Goal: Transaction & Acquisition: Purchase product/service

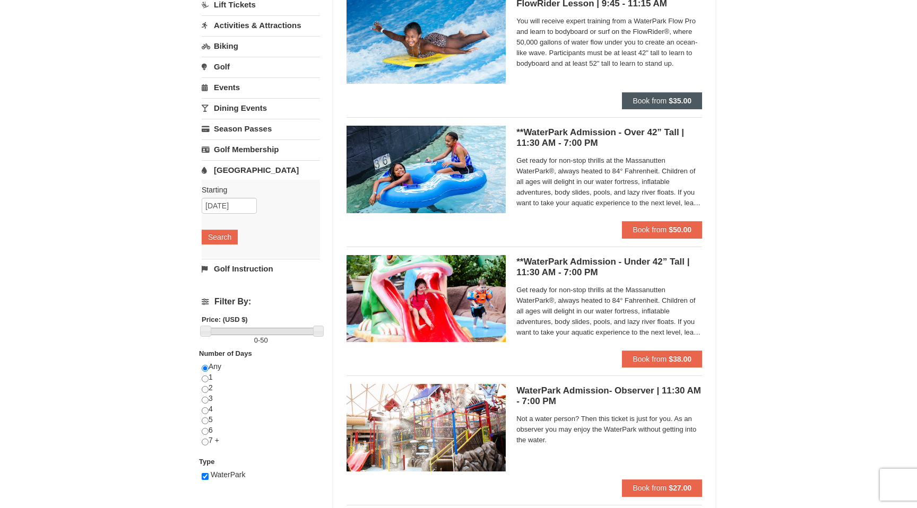
scroll to position [116, 0]
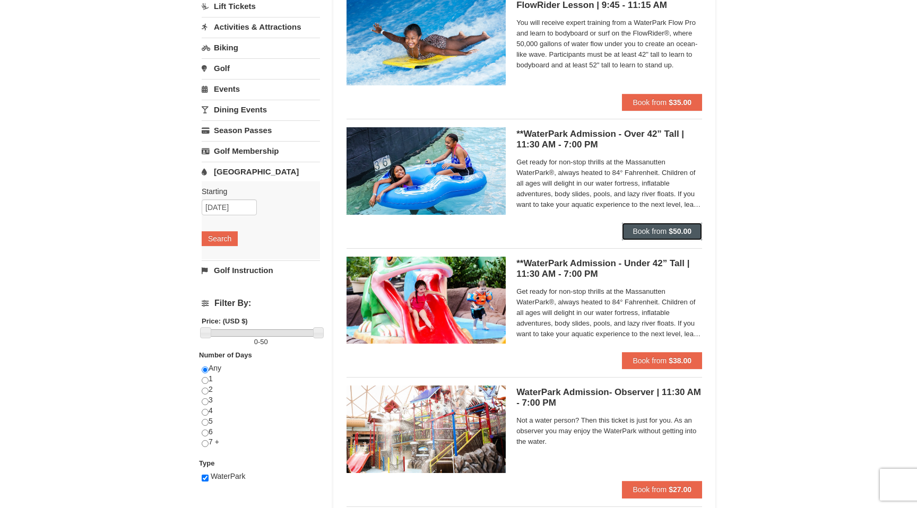
click at [656, 235] on span "Book from" at bounding box center [649, 231] width 34 height 8
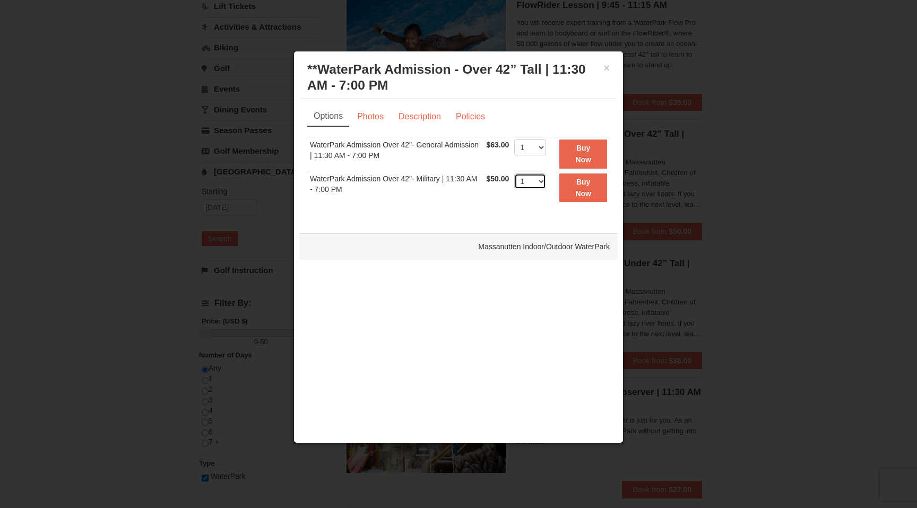
click at [544, 181] on select "1 2 3 4 5 6 7 8 9 10 11 12 13 14 15 16 17 18 19 20 21 22" at bounding box center [530, 181] width 32 height 16
select select "4"
click at [514, 173] on select "1 2 3 4 5 6 7 8 9 10 11 12 13 14 15 16 17 18 19 20 21 22" at bounding box center [530, 181] width 32 height 16
click at [585, 187] on button "Buy Now" at bounding box center [583, 187] width 48 height 29
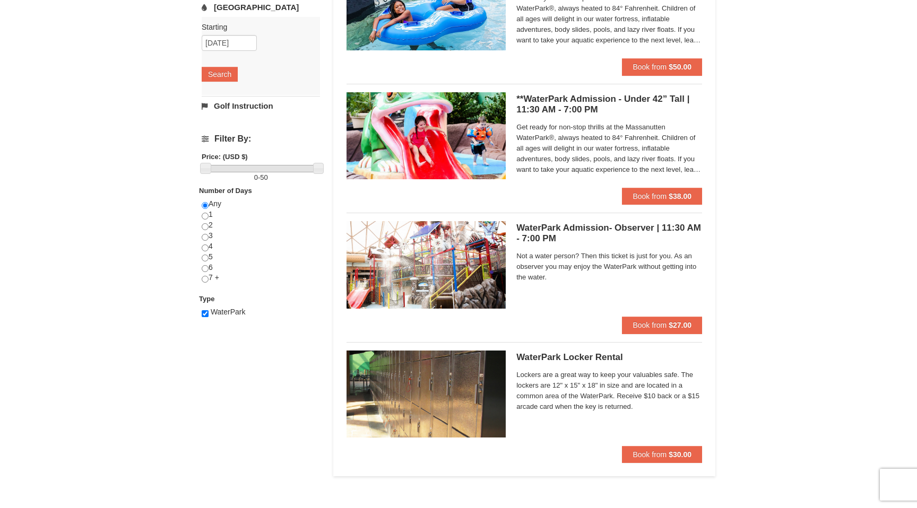
scroll to position [283, 0]
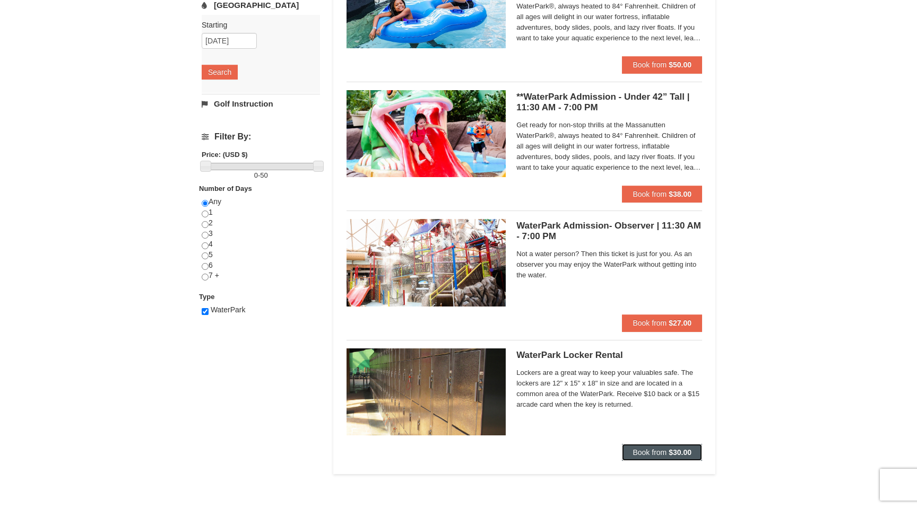
click at [676, 451] on strong "$30.00" at bounding box center [679, 452] width 23 height 8
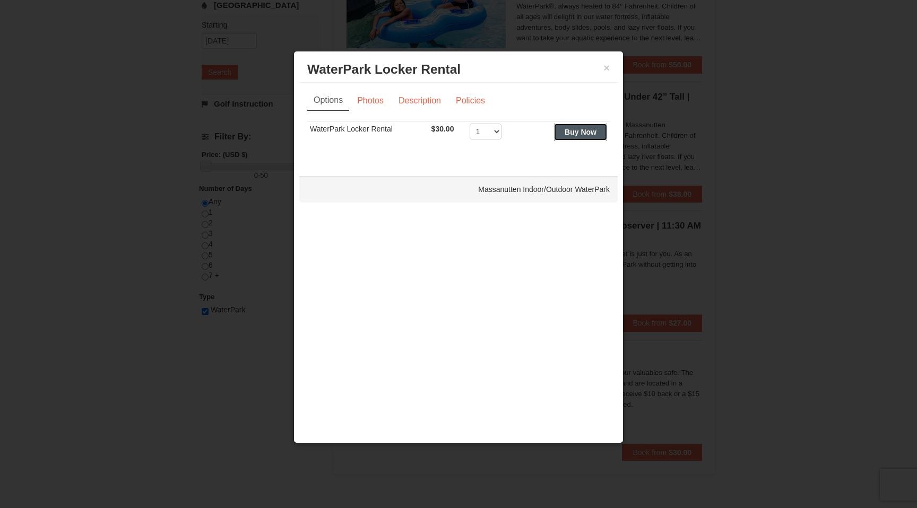
click at [576, 133] on strong "Buy Now" at bounding box center [580, 132] width 32 height 8
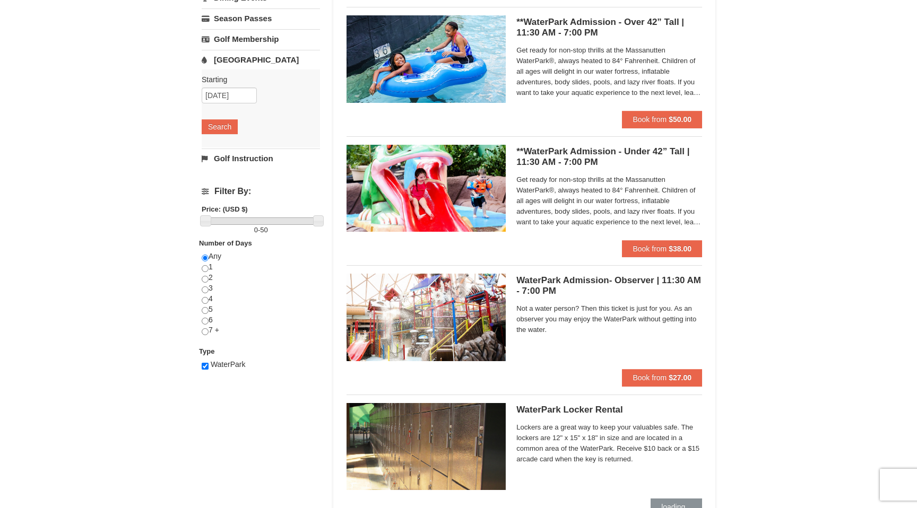
scroll to position [229, 0]
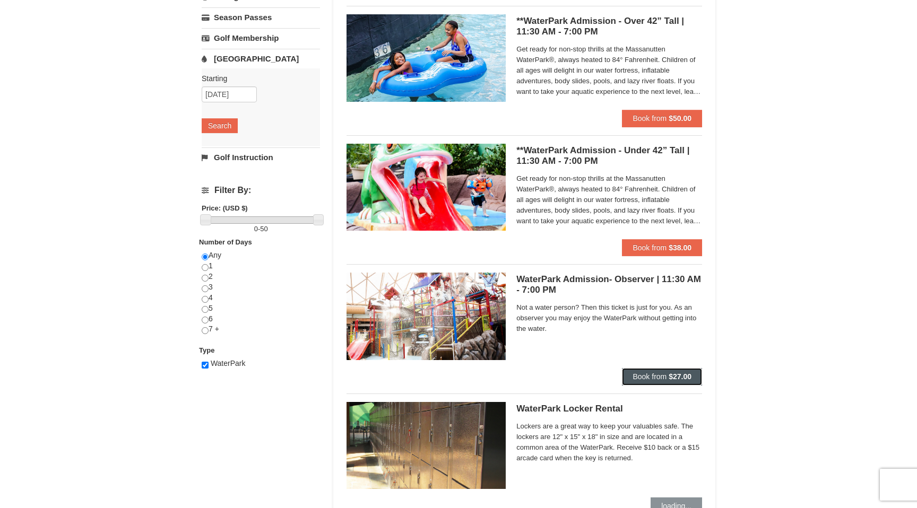
click at [657, 380] on span "Book from" at bounding box center [649, 376] width 34 height 8
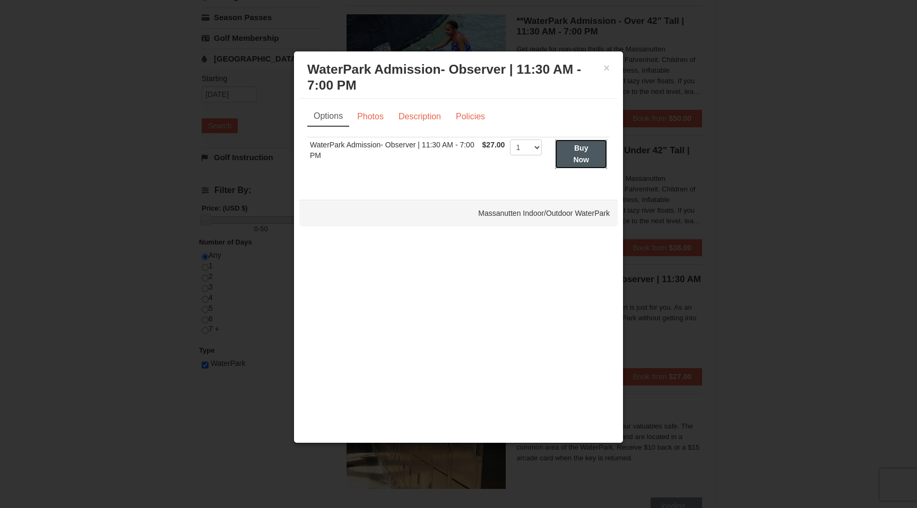
click at [573, 152] on button "Buy Now" at bounding box center [581, 154] width 52 height 29
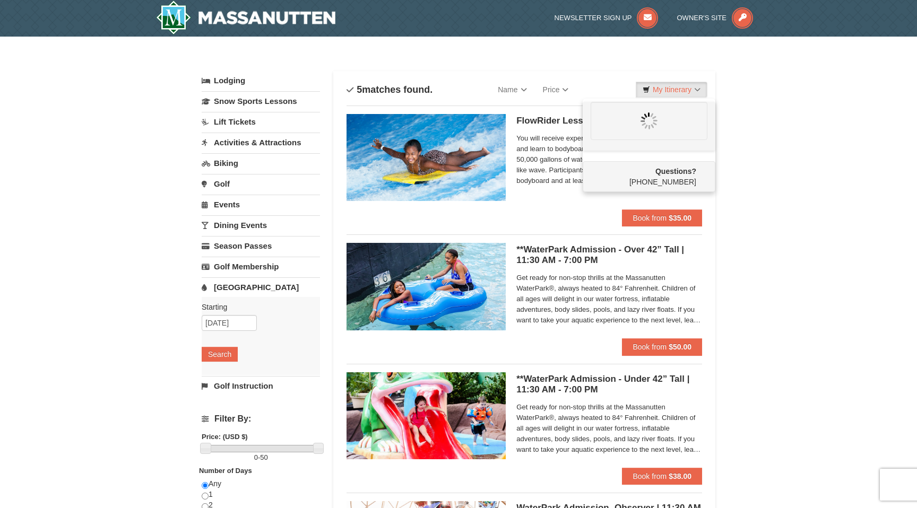
scroll to position [0, 0]
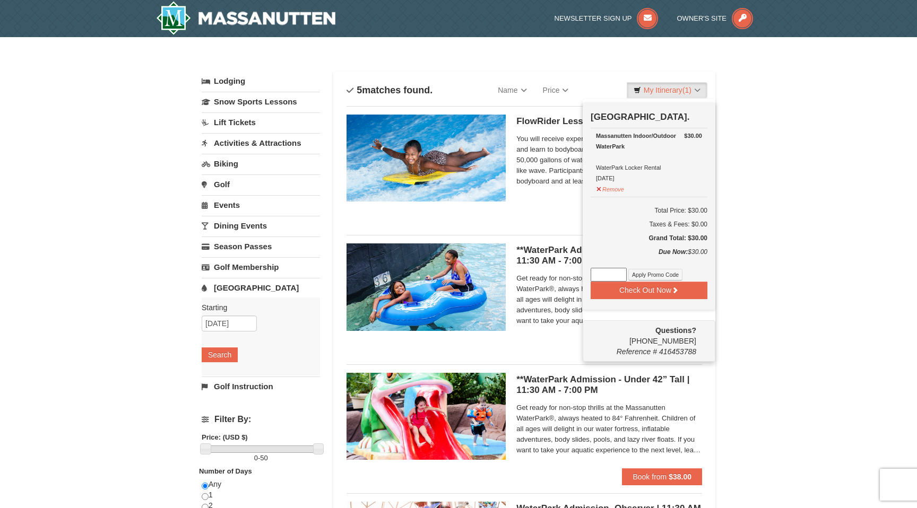
click at [777, 263] on div "× Categories List Filter My Itinerary (1) Check Out Now Water Park Pass. $30.00…" at bounding box center [458, 409] width 917 height 744
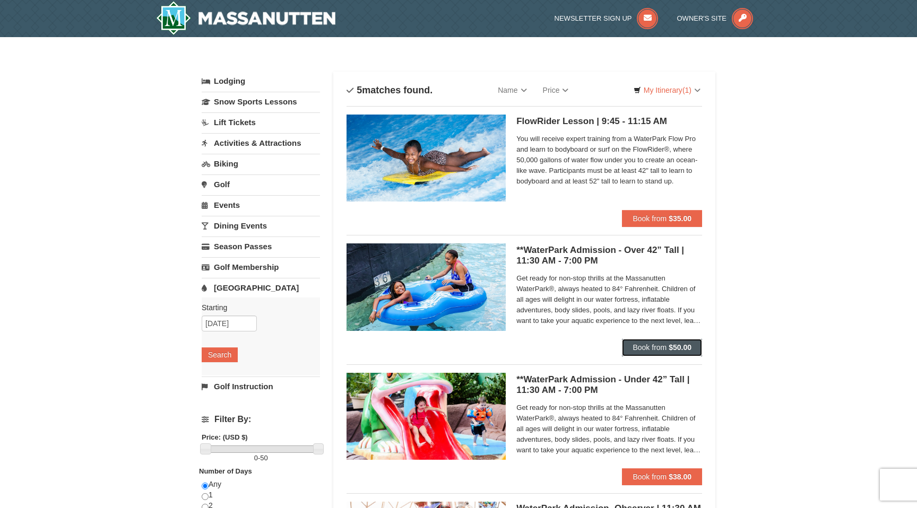
click at [647, 348] on span "Book from" at bounding box center [649, 347] width 34 height 8
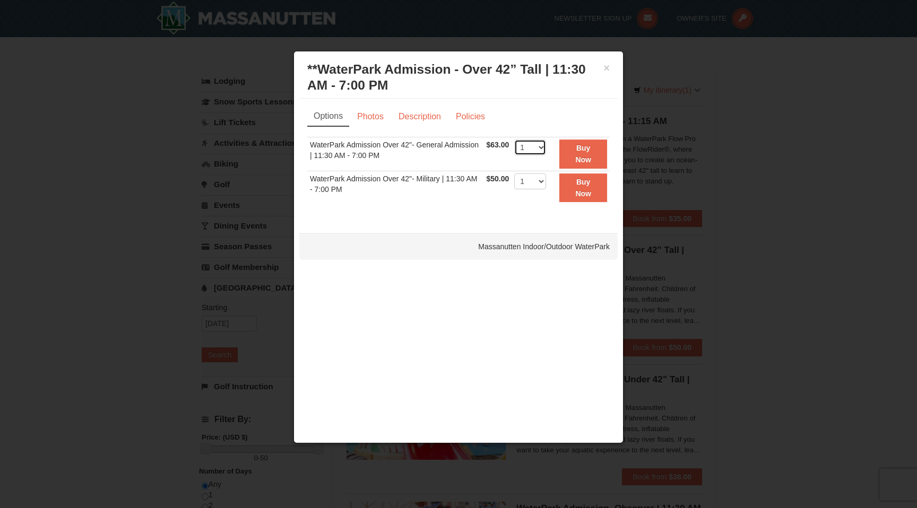
click at [541, 147] on select "1 2 3 4 5 6 7 8 9 10 11 12 13 14 15 16 17 18 19 20 21 22" at bounding box center [530, 148] width 32 height 16
select select "4"
click at [514, 140] on select "1 2 3 4 5 6 7 8 9 10 11 12 13 14 15 16 17 18 19 20 21 22" at bounding box center [530, 148] width 32 height 16
click at [580, 159] on strong "Buy Now" at bounding box center [583, 154] width 16 height 20
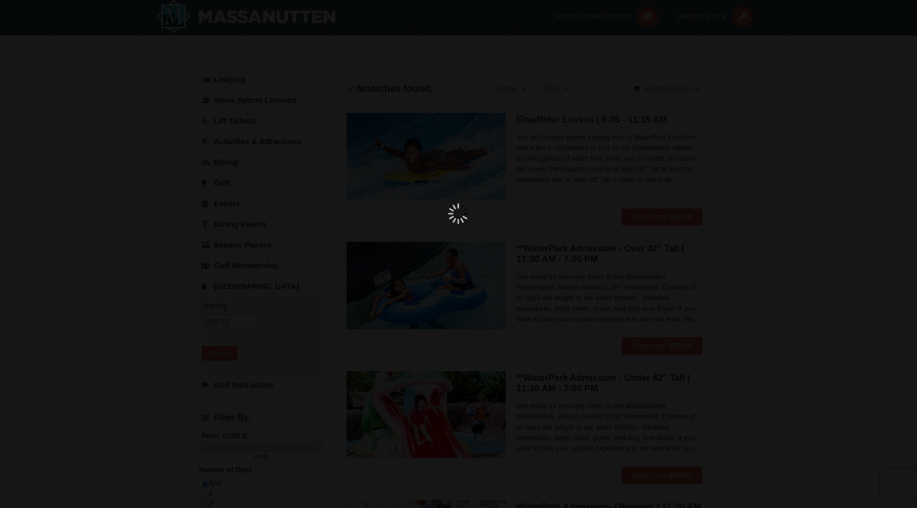
scroll to position [3, 0]
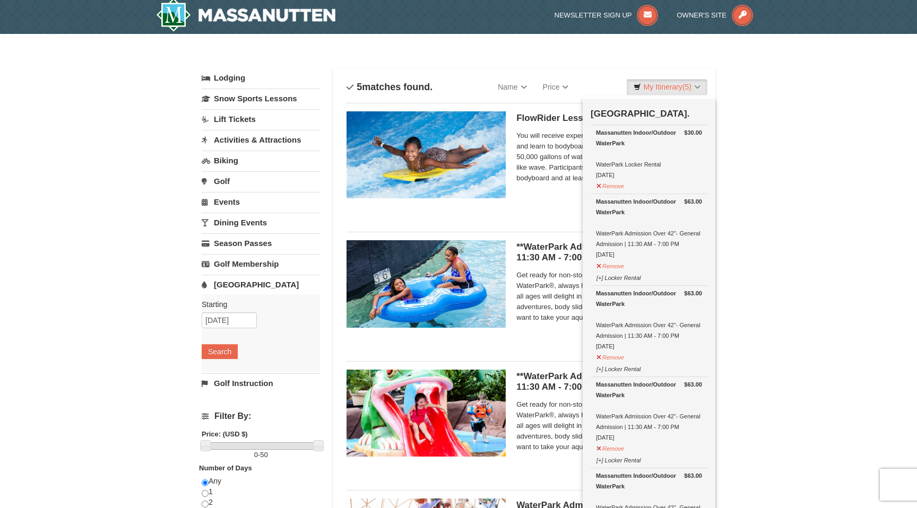
click at [801, 166] on div "× Categories List Filter My Itinerary (5) Check Out Now Water Park Pass. $30.00…" at bounding box center [458, 406] width 917 height 744
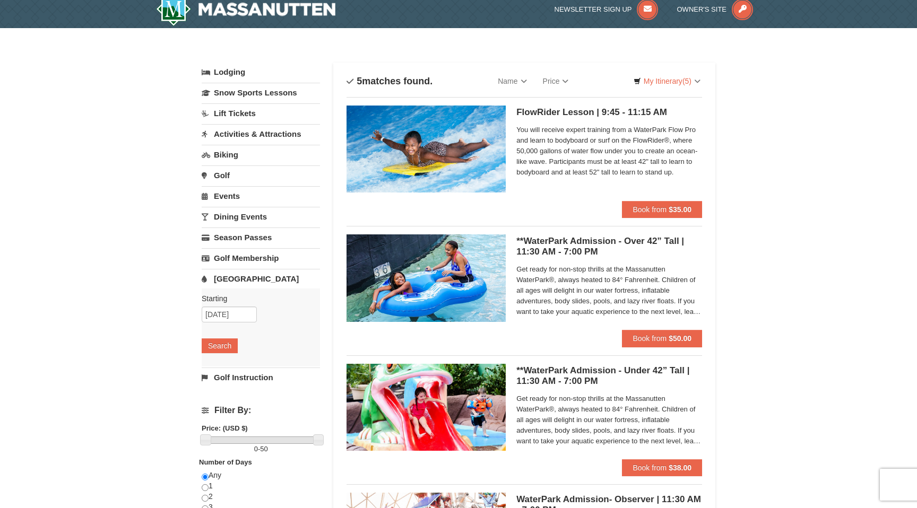
scroll to position [0, 0]
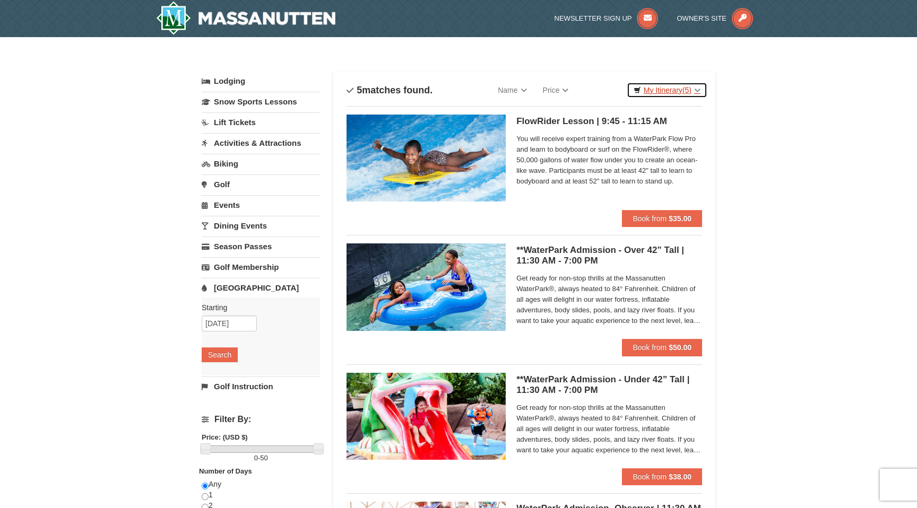
click at [655, 91] on link "My Itinerary (5)" at bounding box center [666, 90] width 81 height 16
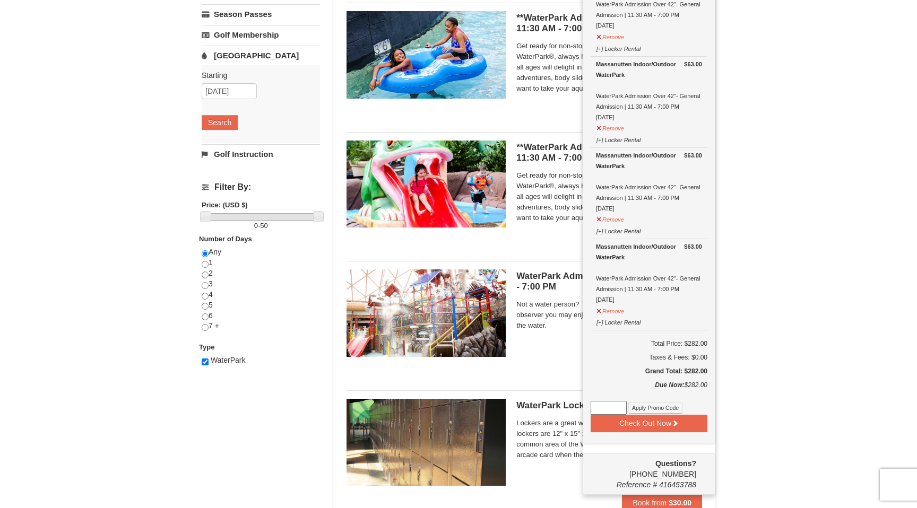
scroll to position [236, 0]
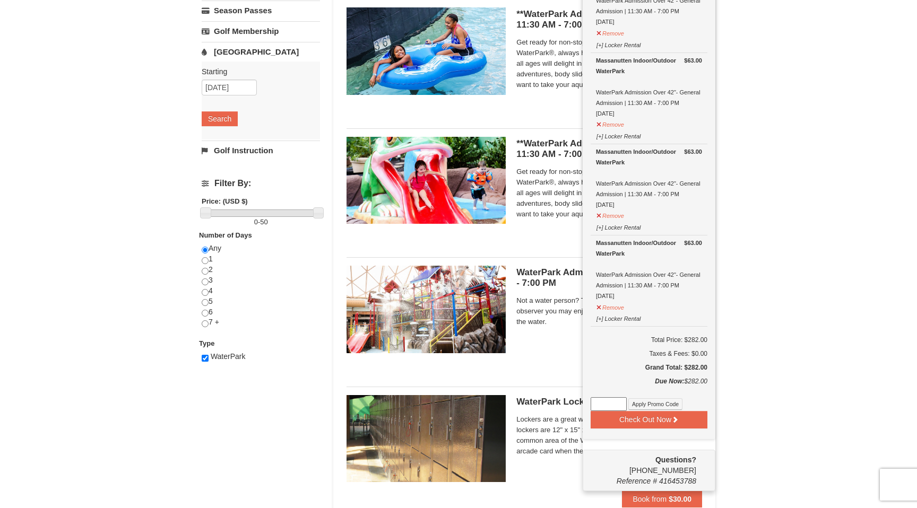
click at [598, 400] on input at bounding box center [608, 404] width 36 height 14
click at [651, 404] on button "Apply Promo Code" at bounding box center [655, 404] width 54 height 12
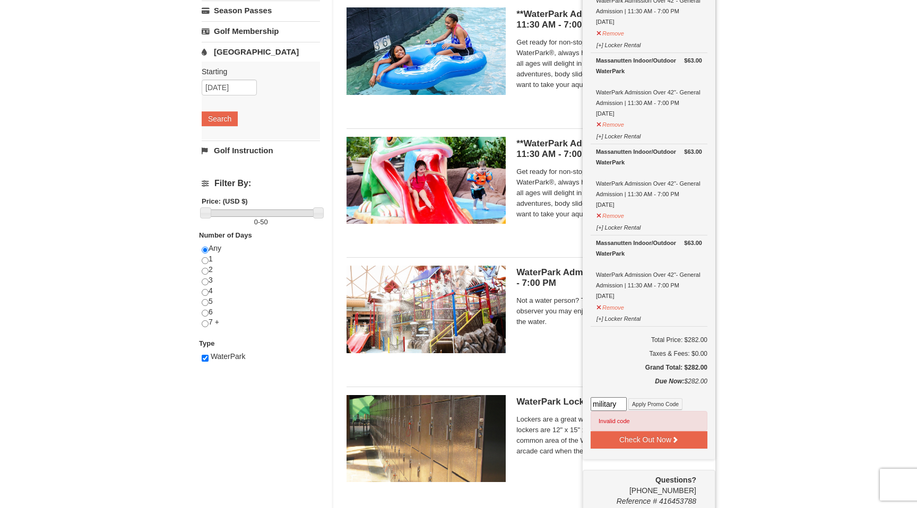
click at [624, 399] on input "military" at bounding box center [608, 404] width 36 height 14
drag, startPoint x: 618, startPoint y: 404, endPoint x: 572, endPoint y: 406, distance: 46.2
click at [572, 406] on div "Categories List Filter My Itinerary (5) Check Out Now Water Park Pass. $30.00 M…" at bounding box center [458, 173] width 513 height 696
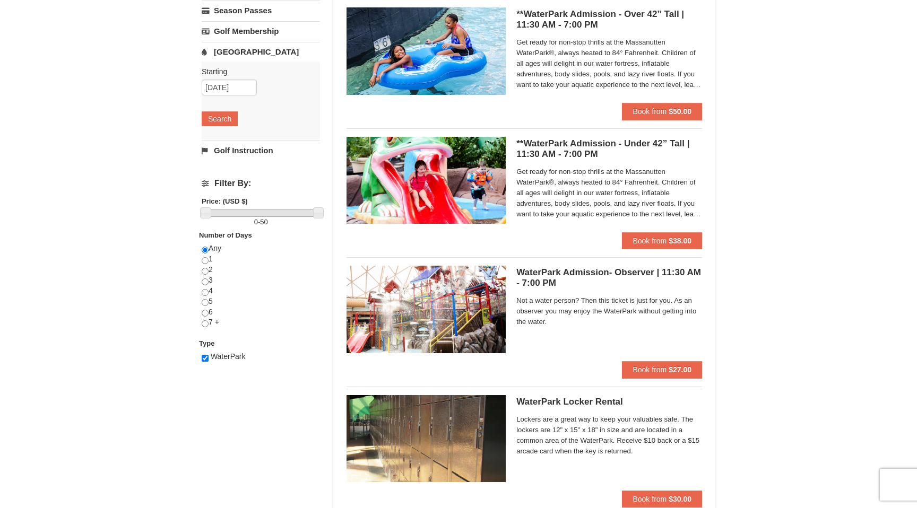
scroll to position [0, 0]
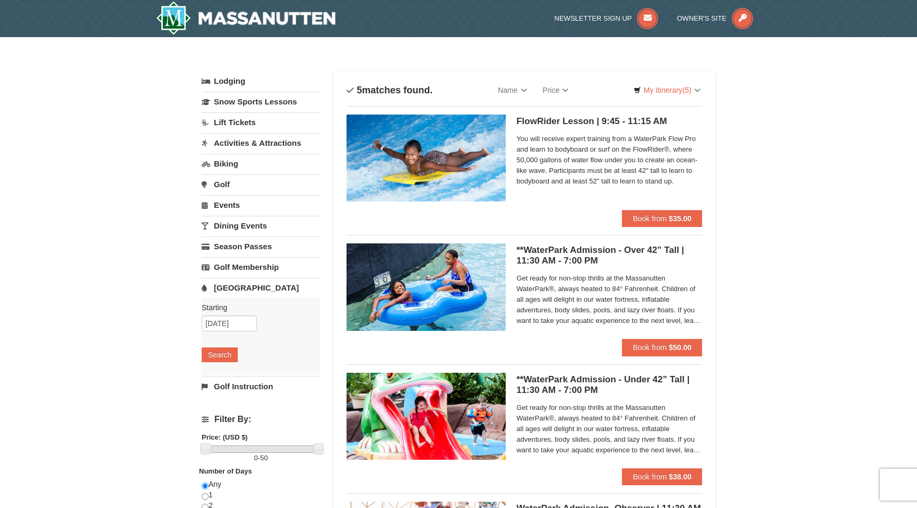
click at [663, 100] on div "Sort By Name Name (A to Z) Name (Z to A) Price Price (Low to High) Price (High …" at bounding box center [523, 90] width 355 height 21
click at [668, 88] on link "My Itinerary (5)" at bounding box center [666, 90] width 81 height 16
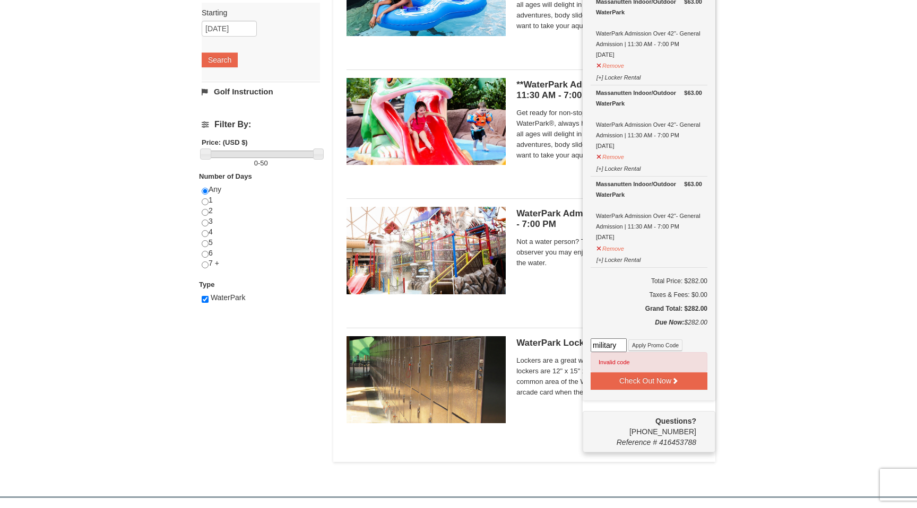
scroll to position [538, 0]
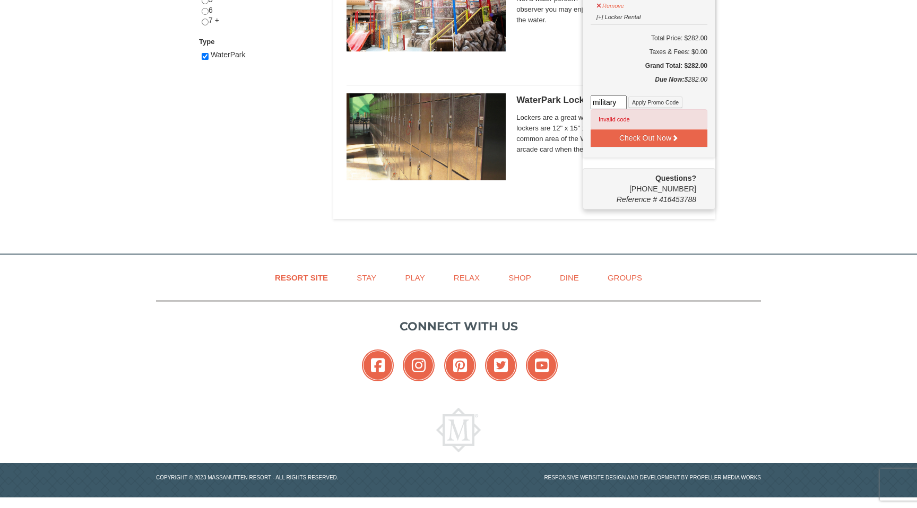
drag, startPoint x: 595, startPoint y: 100, endPoint x: 584, endPoint y: 100, distance: 11.1
paste input "HS2025WPK"
type input "HS2025WPK"
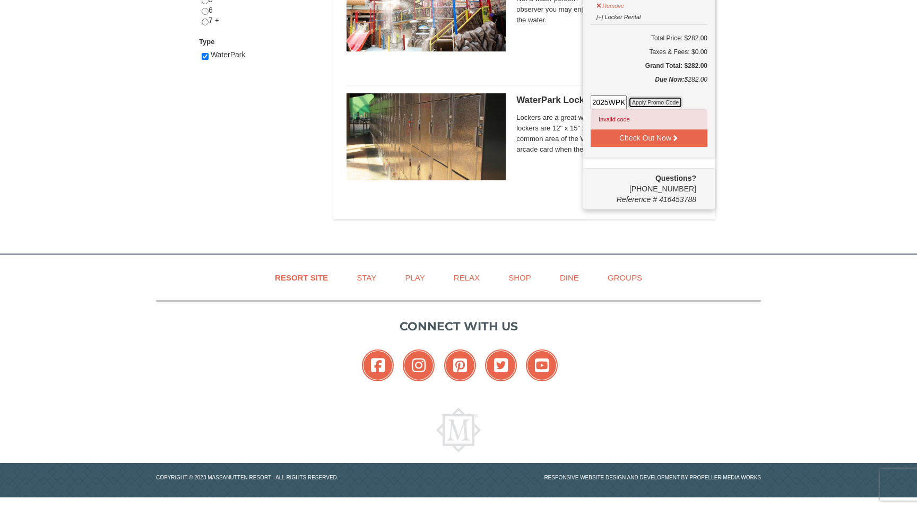
scroll to position [0, 0]
click at [648, 97] on button "Apply Promo Code" at bounding box center [655, 103] width 54 height 12
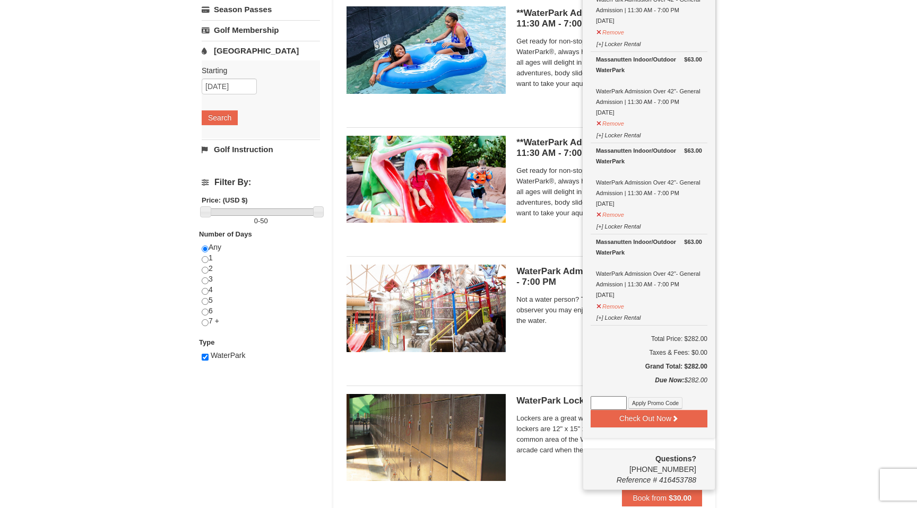
scroll to position [237, 0]
click at [840, 106] on div "× Categories List Filter My Itinerary (5) Check Out Now Water Park Pass. $30.00…" at bounding box center [458, 173] width 917 height 744
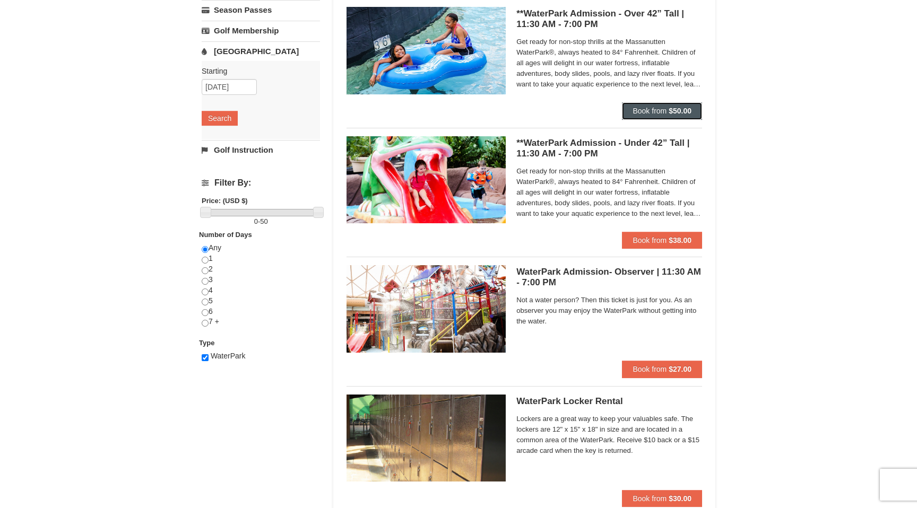
click at [687, 108] on strong "$50.00" at bounding box center [679, 111] width 23 height 8
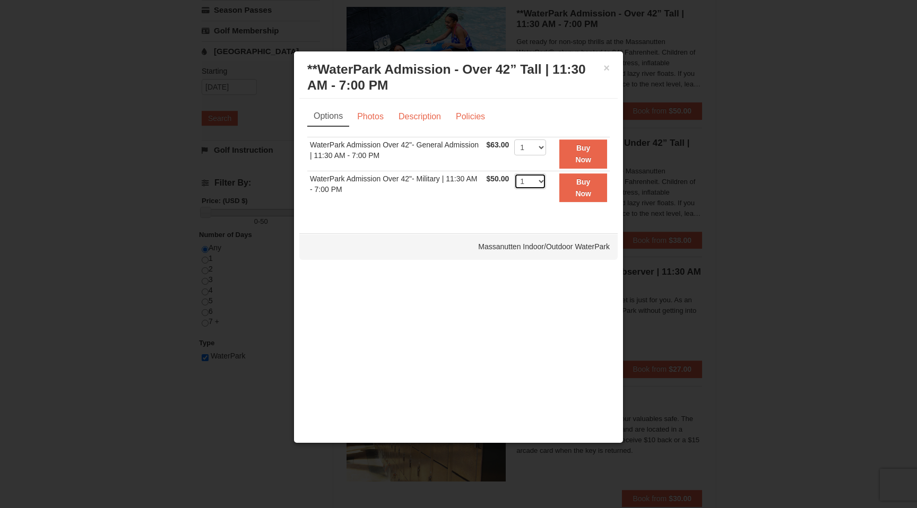
click at [541, 178] on select "1 2 3 4 5 6 7 8 9 10 11 12 13 14 15 16 17 18 19 20 21 22" at bounding box center [530, 181] width 32 height 16
select select "4"
click at [514, 173] on select "1 2 3 4 5 6 7 8 9 10 11 12 13 14 15 16 17 18 19 20 21 22" at bounding box center [530, 181] width 32 height 16
click at [586, 191] on strong "Buy Now" at bounding box center [583, 188] width 16 height 20
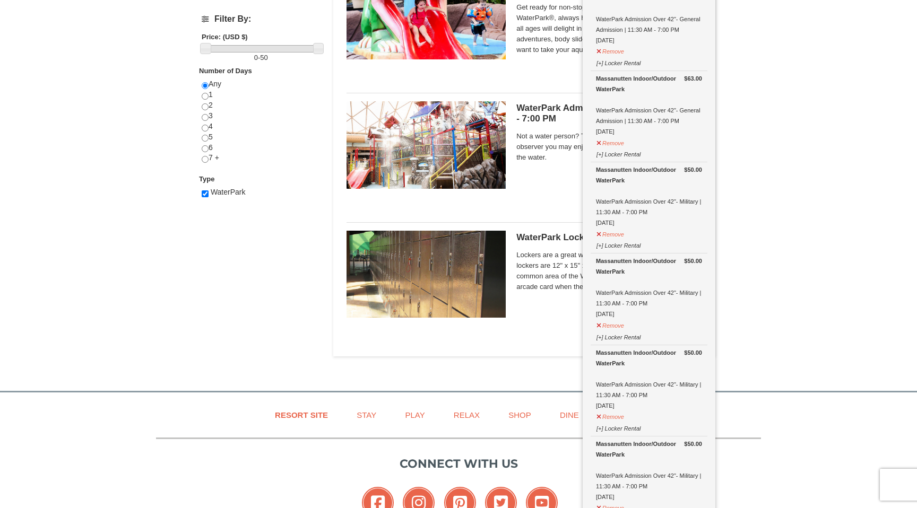
scroll to position [397, 0]
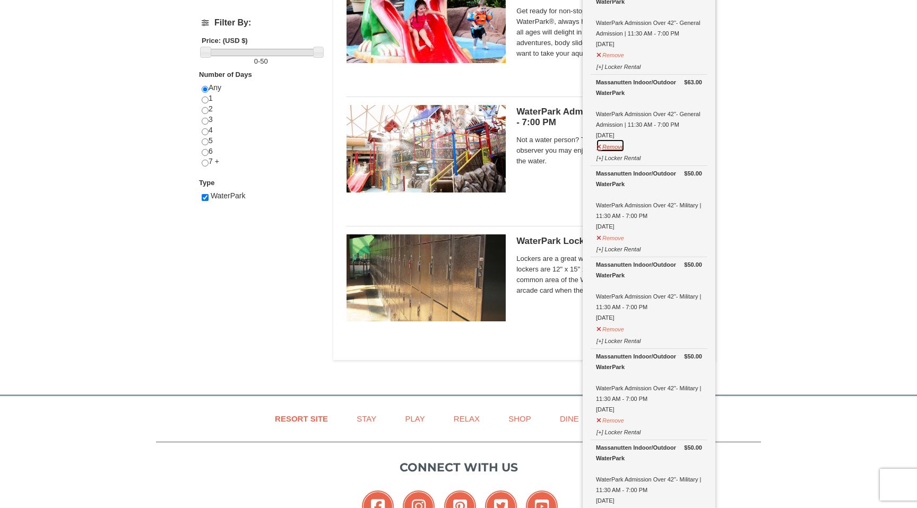
click at [613, 145] on button "Remove" at bounding box center [610, 145] width 29 height 13
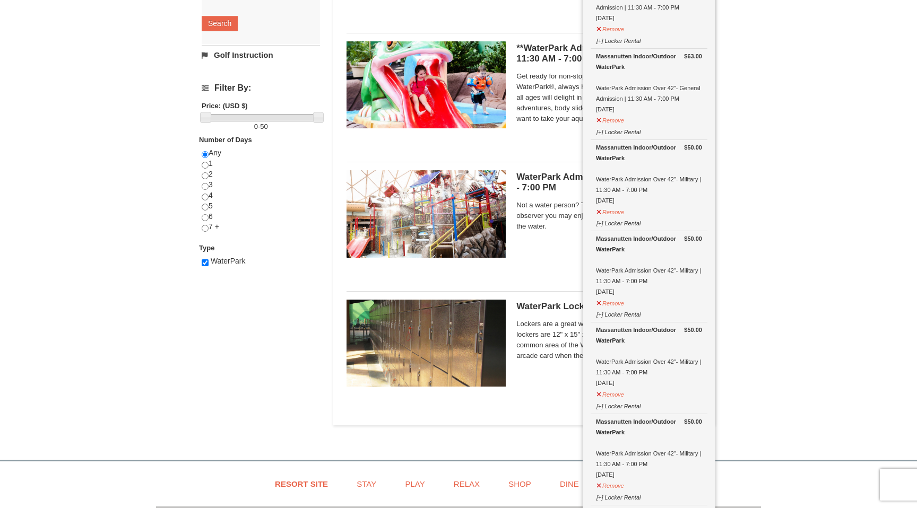
scroll to position [324, 0]
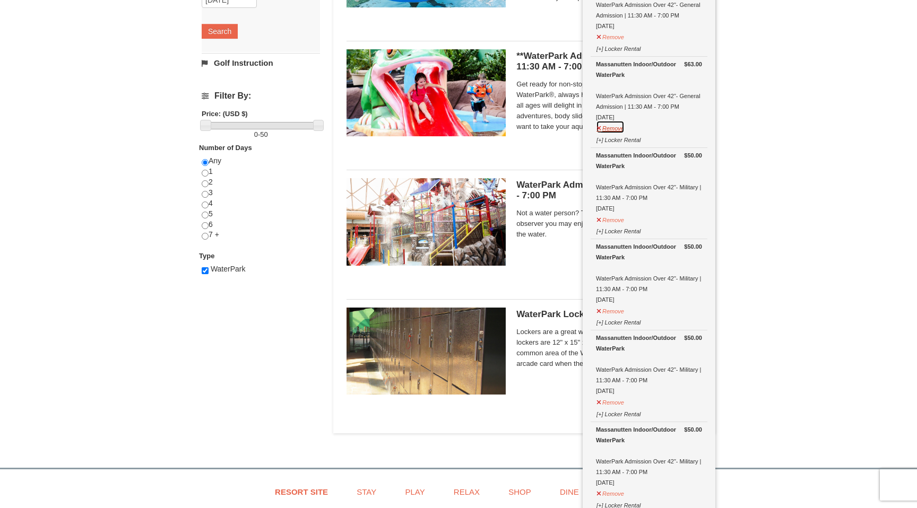
click at [615, 126] on button "Remove" at bounding box center [610, 126] width 29 height 13
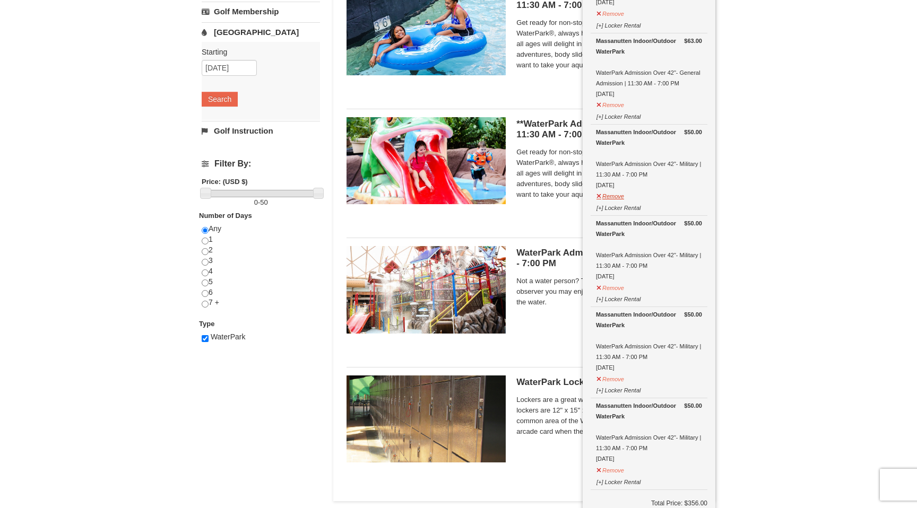
scroll to position [241, 0]
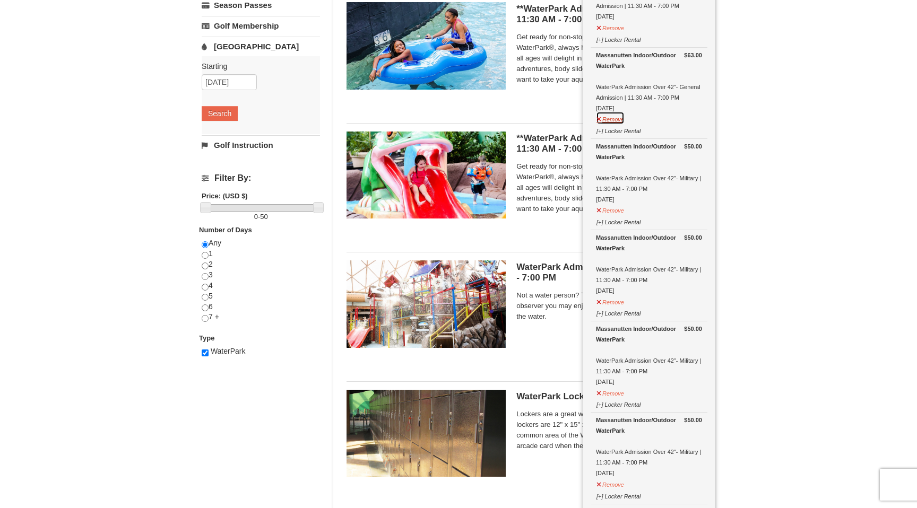
click at [618, 118] on button "Remove" at bounding box center [610, 117] width 29 height 13
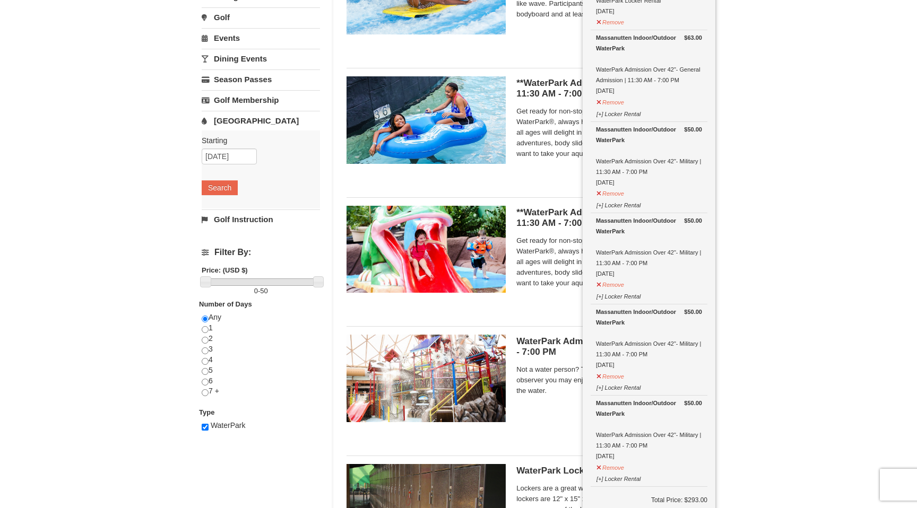
scroll to position [145, 0]
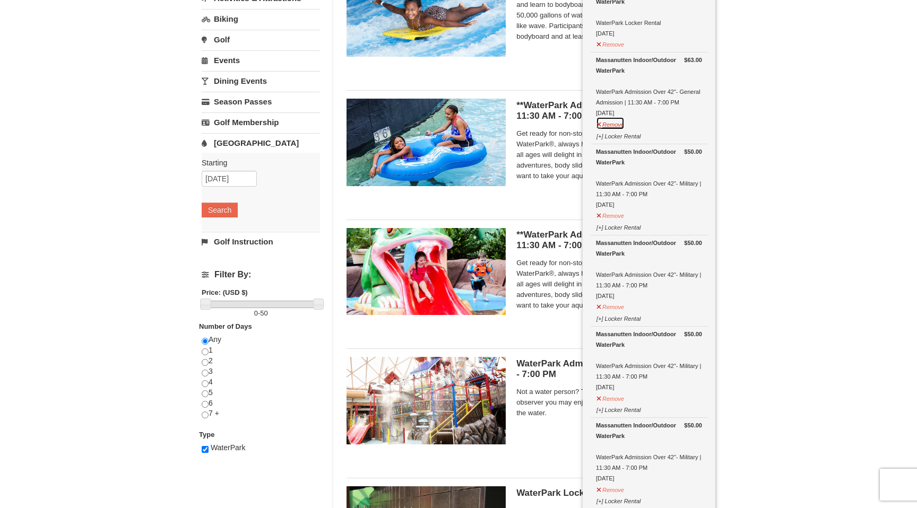
click at [617, 123] on button "Remove" at bounding box center [610, 123] width 29 height 13
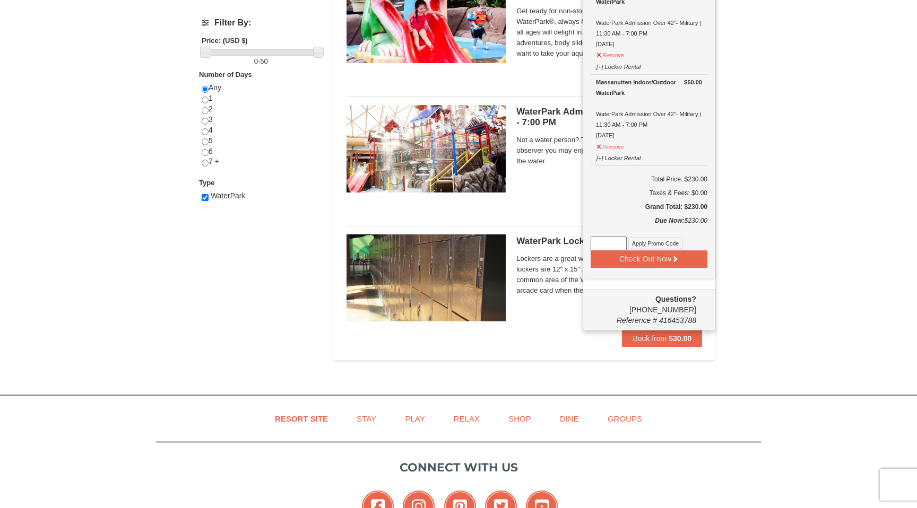
scroll to position [398, 0]
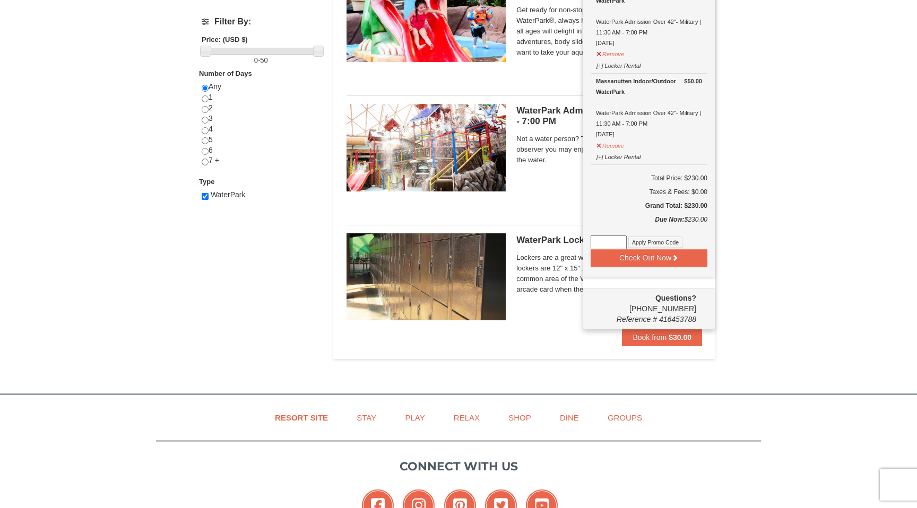
click at [742, 210] on div "× Categories List Filter My Itinerary (5) Check Out Now Water Park Pass. $30.00…" at bounding box center [458, 11] width 917 height 744
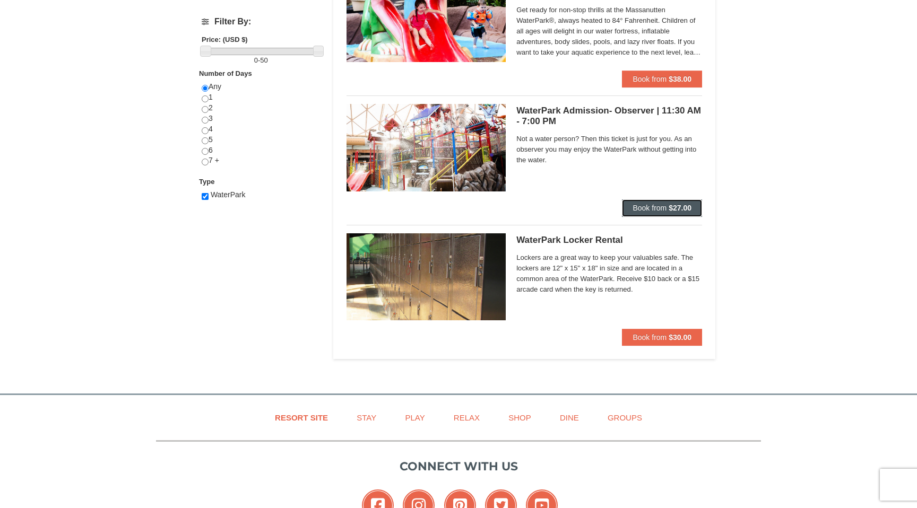
click at [667, 208] on button "Book from $27.00" at bounding box center [662, 207] width 80 height 17
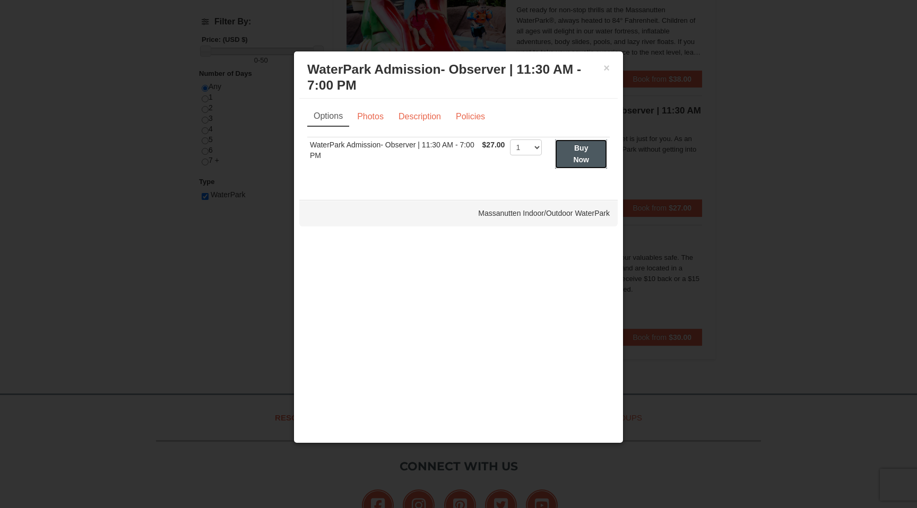
click at [585, 147] on strong "Buy Now" at bounding box center [581, 154] width 16 height 20
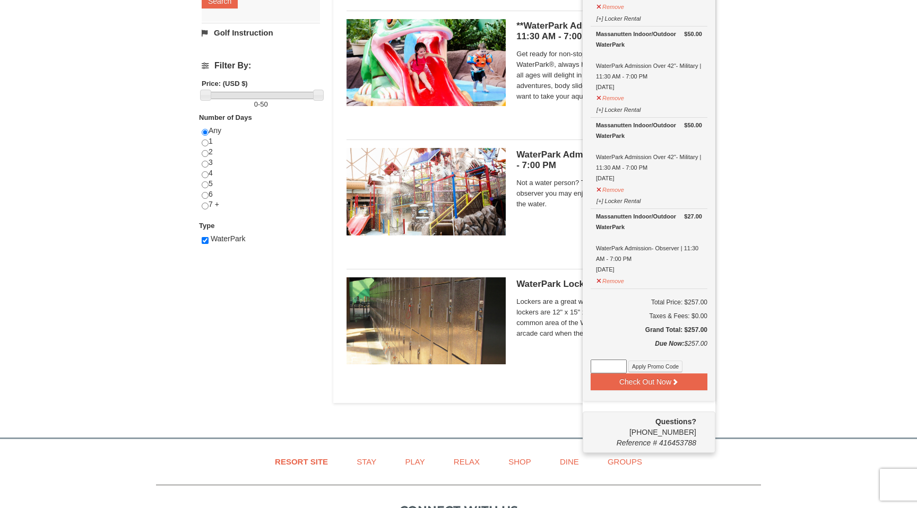
scroll to position [352, 0]
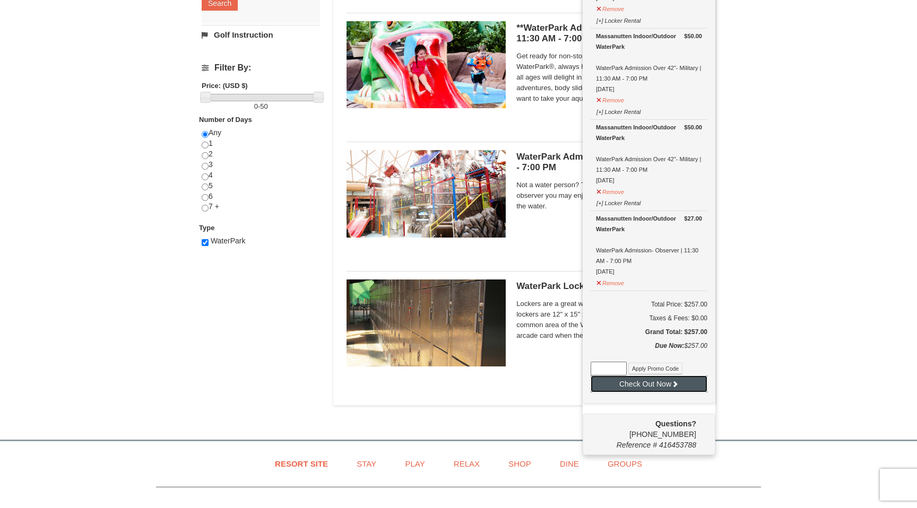
click at [690, 378] on button "Check Out Now" at bounding box center [648, 384] width 117 height 17
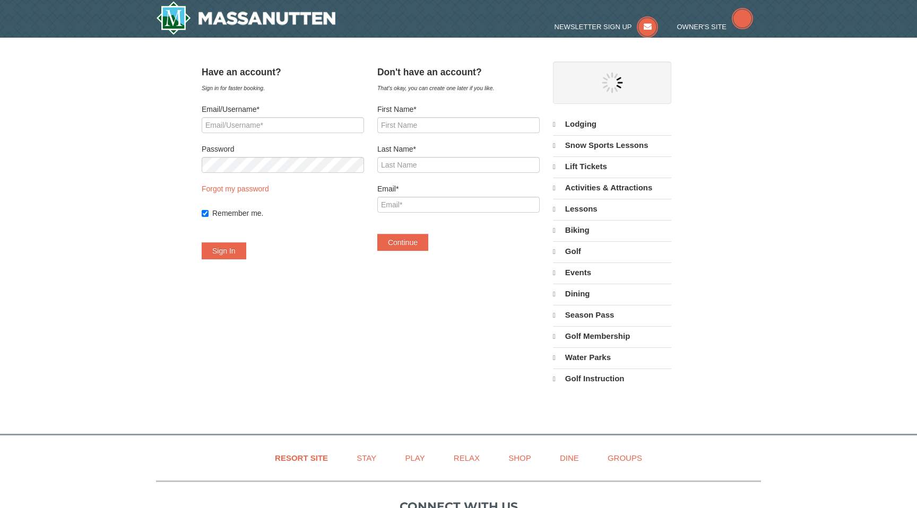
select select "10"
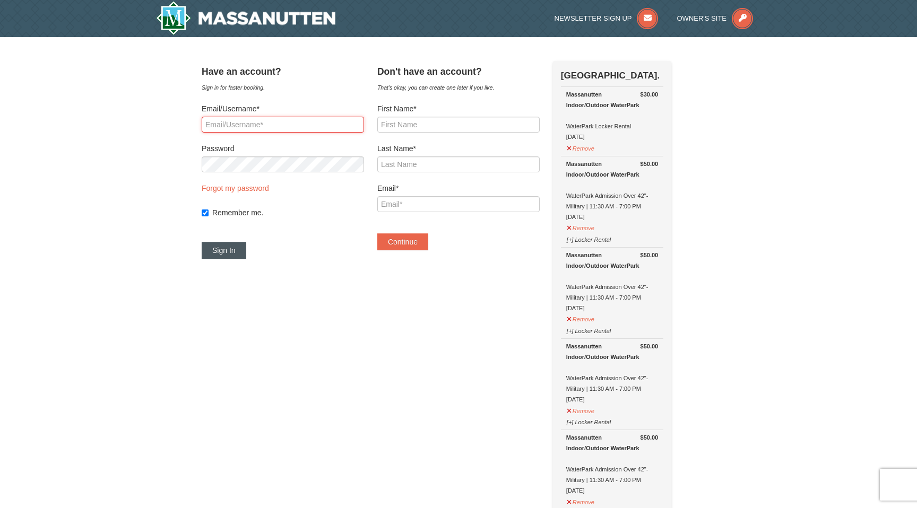
type input "sarah.malay@gmail.com"
click at [245, 258] on button "Sign In" at bounding box center [224, 250] width 45 height 17
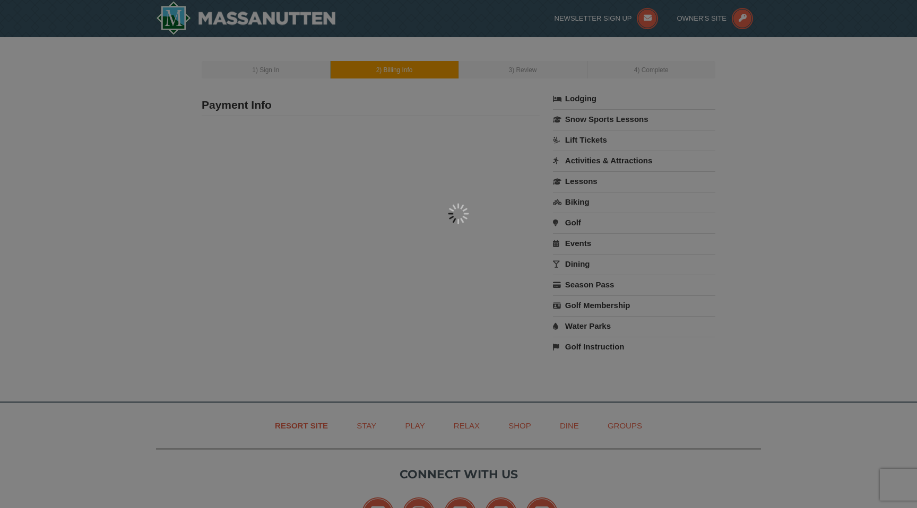
select select "10"
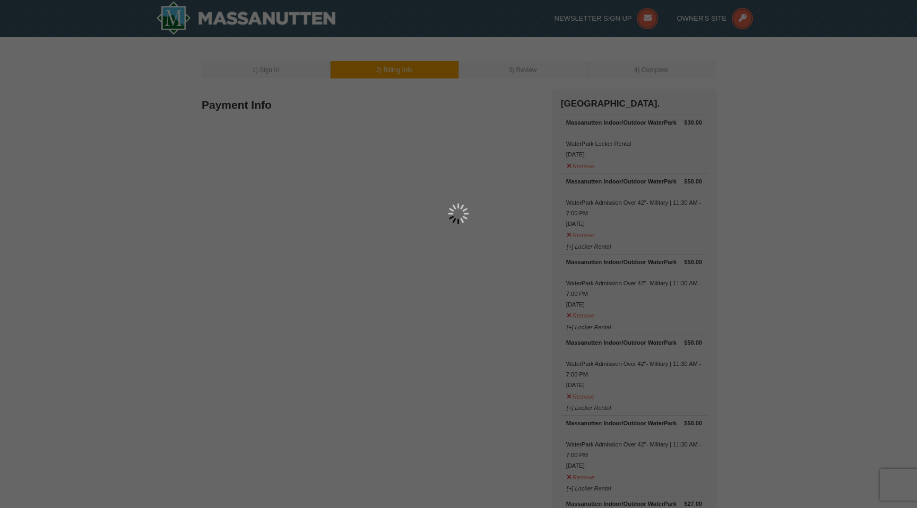
type input "[STREET_ADDRESS]"
type input "[GEOGRAPHIC_DATA]"
type input "24471"
type input "540"
type input "746"
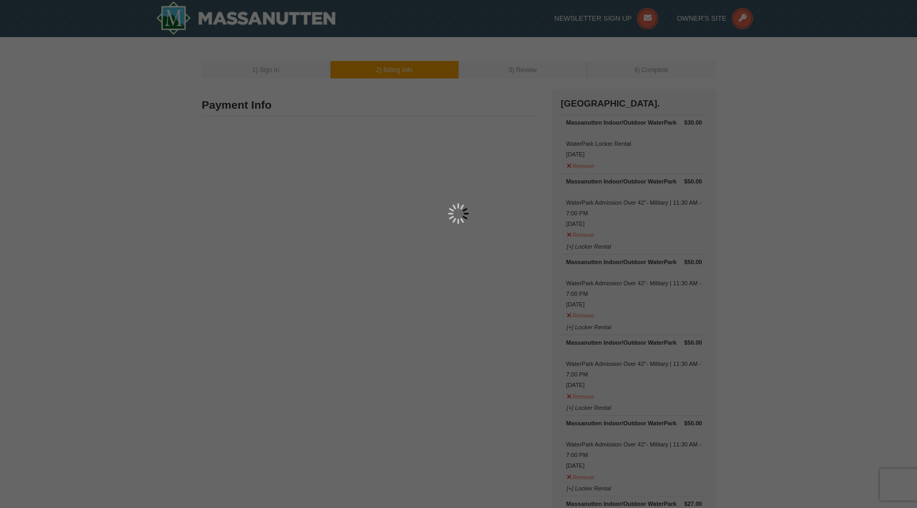
type input "8144"
type input "[PERSON_NAME][EMAIL_ADDRESS][DOMAIN_NAME]"
select select "VA"
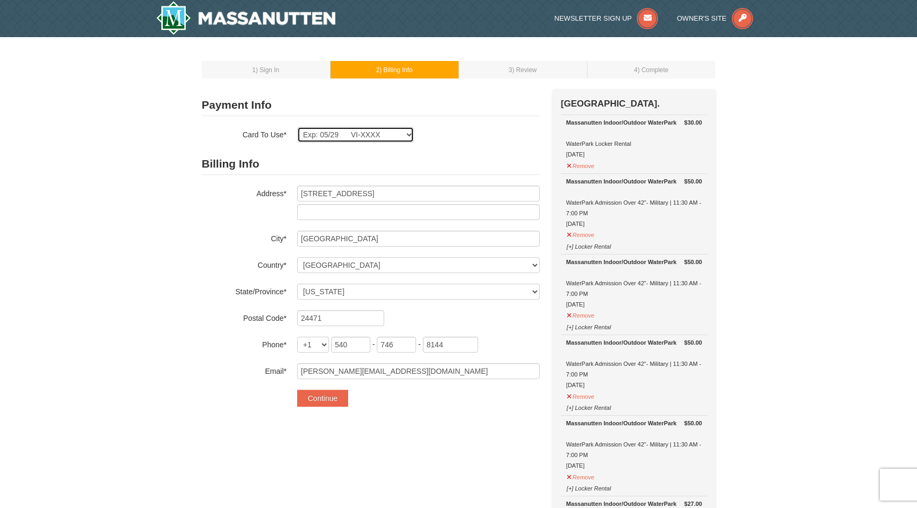
click at [367, 133] on select "Exp: 01/27 VI-XXXX Exp: 01/27 VI-XXXX Exp: 01/27 VI-XXXX Exp: 08/26 VI-XXXX Exp…" at bounding box center [355, 135] width 117 height 16
select select
click at [297, 127] on select "Exp: 01/27 VI-XXXX Exp: 01/27 VI-XXXX Exp: 01/27 VI-XXXX Exp: 08/26 VI-XXXX Exp…" at bounding box center [355, 135] width 117 height 16
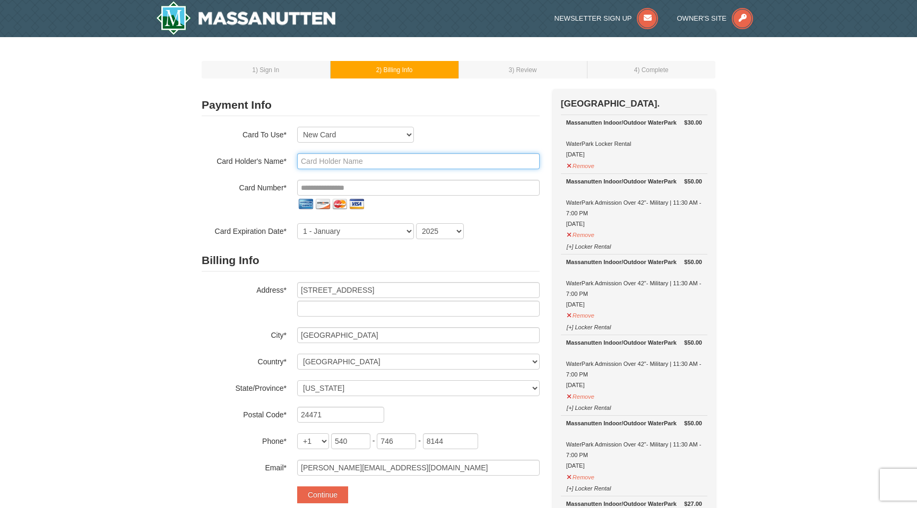
click at [345, 158] on input "text" at bounding box center [418, 161] width 242 height 16
type input "Sarah Malay"
type input "**********"
select select "5"
select select "2029"
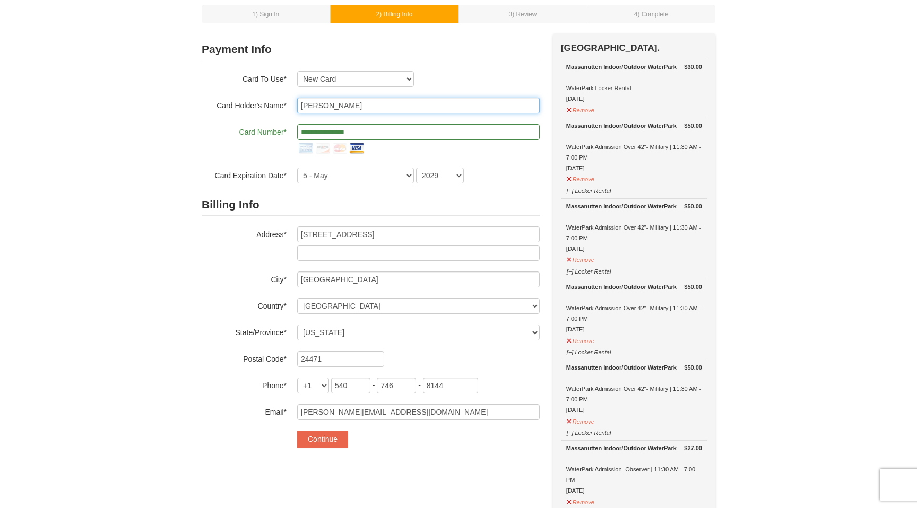
scroll to position [59, 0]
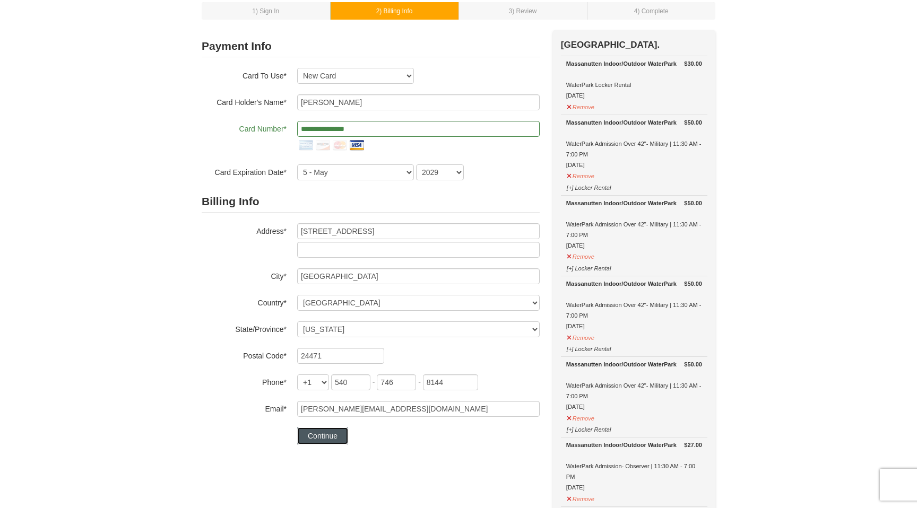
click at [308, 434] on button "Continue" at bounding box center [322, 436] width 51 height 17
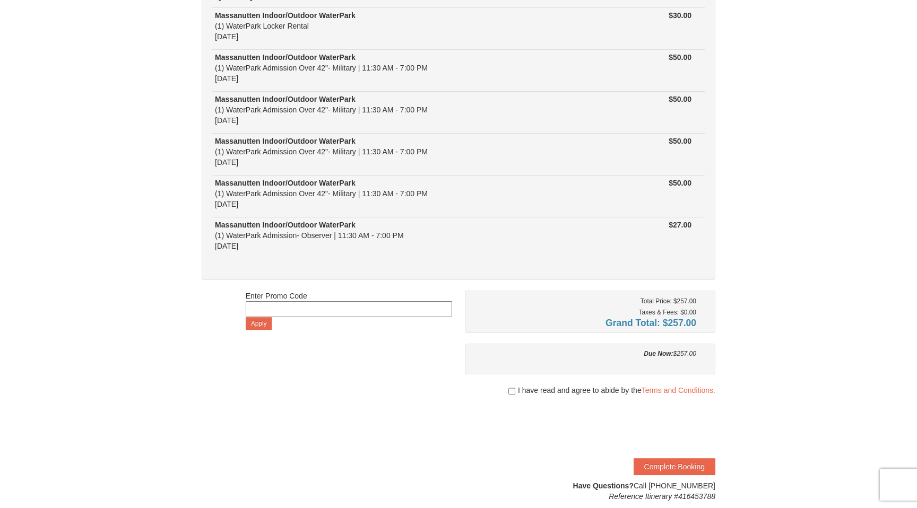
scroll to position [117, 0]
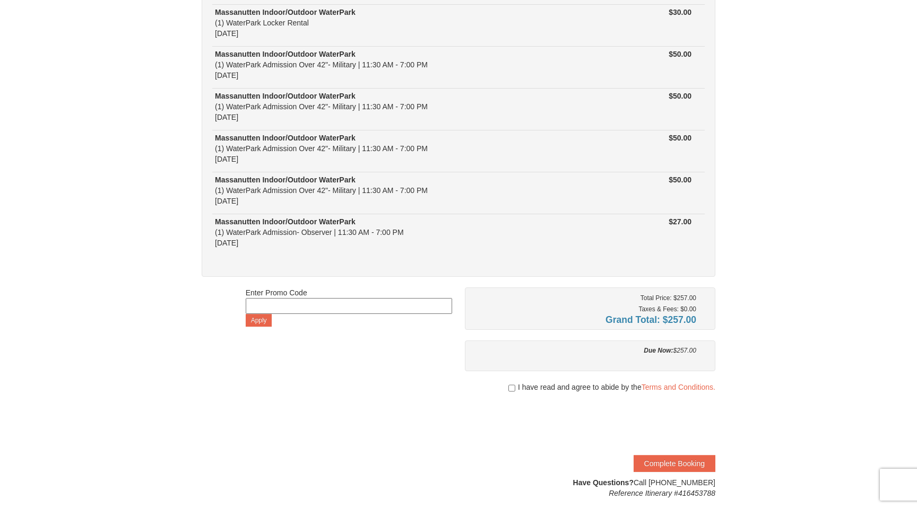
click at [513, 388] on div "I have read and agree to abide by the Terms and Conditions." at bounding box center [590, 387] width 250 height 11
click at [509, 389] on input "checkbox" at bounding box center [511, 388] width 7 height 8
checkbox input "true"
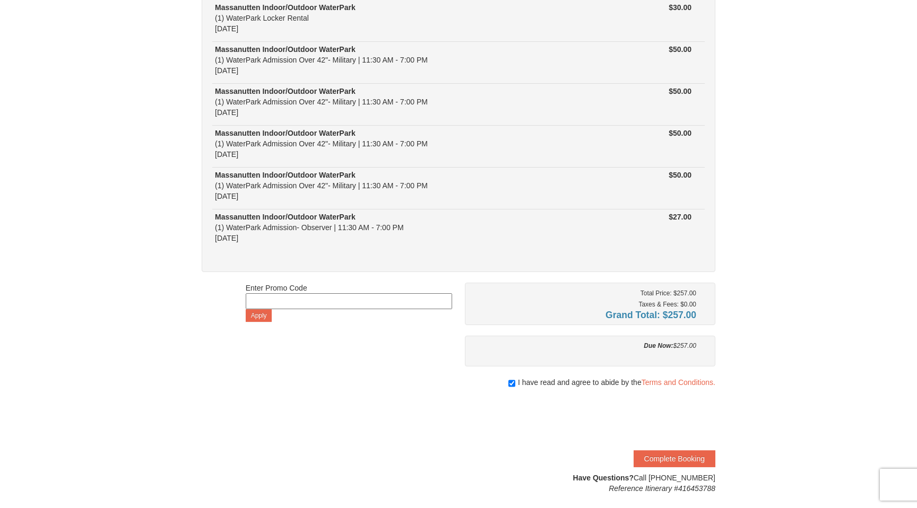
scroll to position [126, 0]
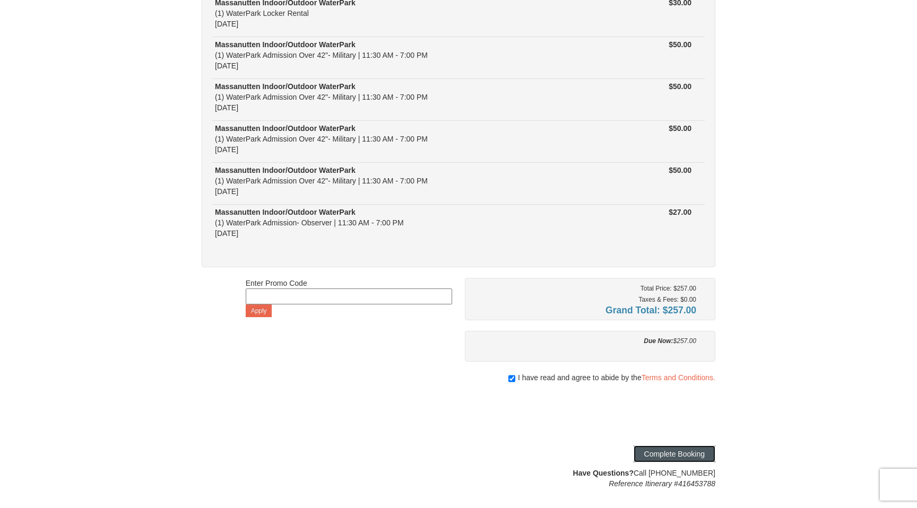
click at [673, 450] on button "Complete Booking" at bounding box center [674, 454] width 82 height 17
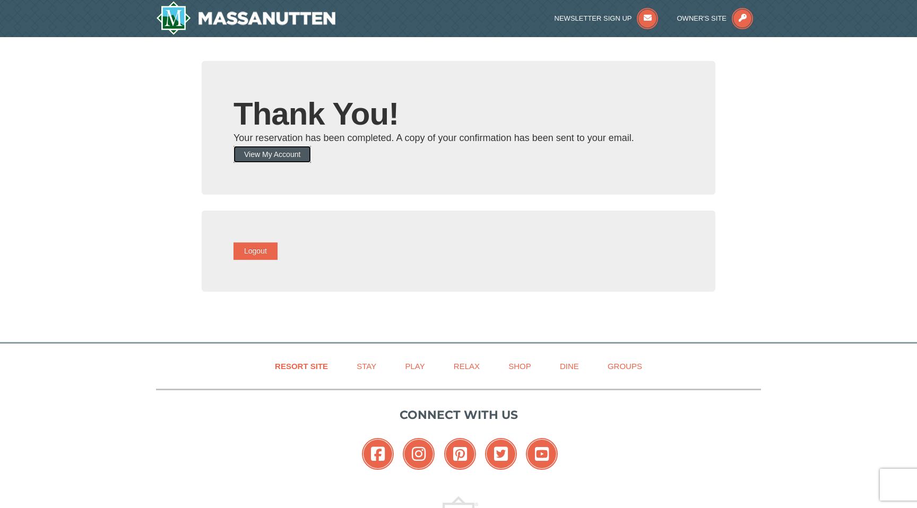
click at [279, 156] on button "View My Account" at bounding box center [271, 154] width 77 height 17
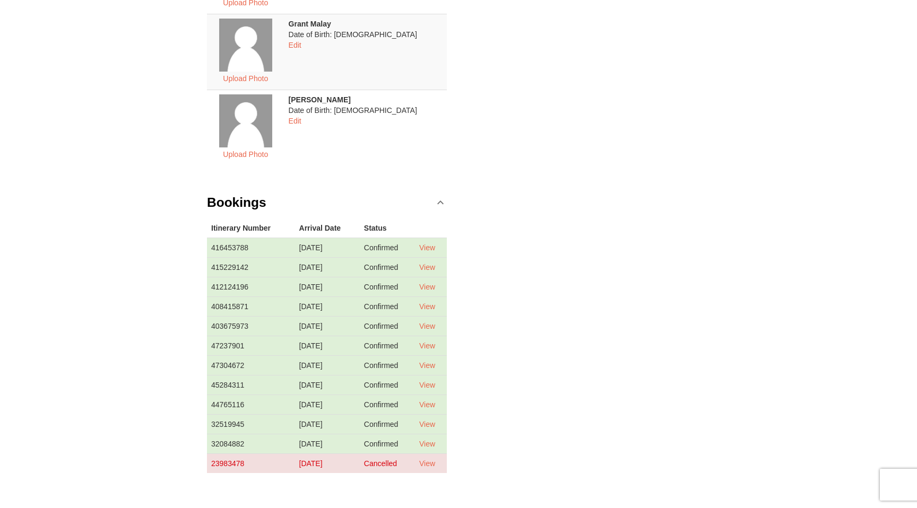
scroll to position [522, 0]
click at [432, 246] on link "View" at bounding box center [427, 246] width 16 height 8
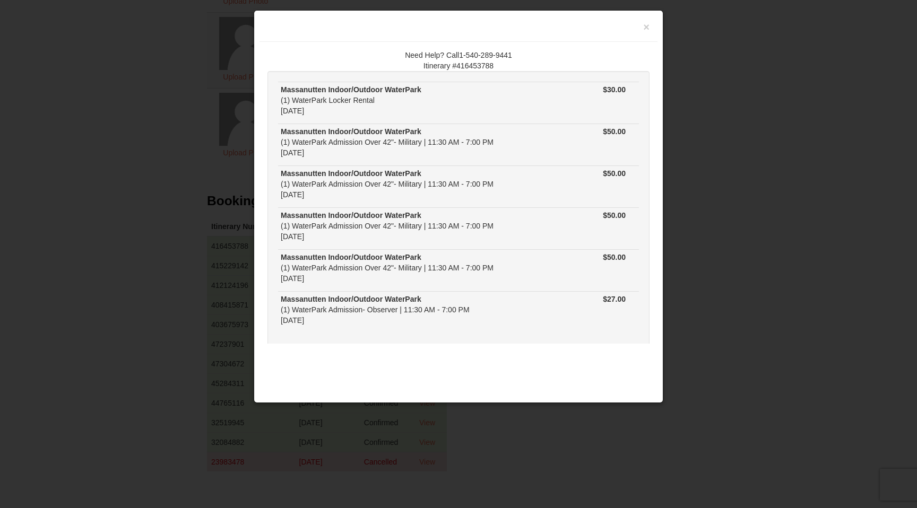
click at [704, 259] on div at bounding box center [458, 254] width 917 height 508
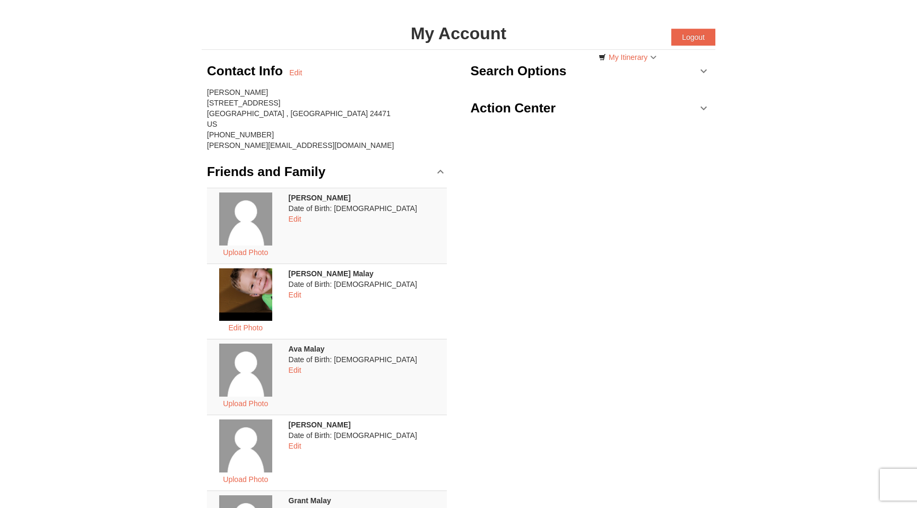
scroll to position [0, 0]
